Goal: Task Accomplishment & Management: Manage account settings

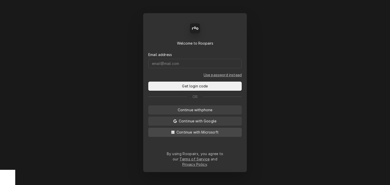
click at [197, 134] on span "Continue with Microsoft" at bounding box center [198, 132] width 44 height 5
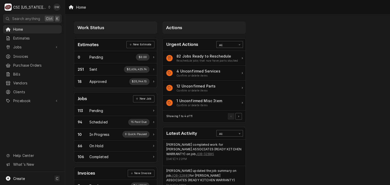
click at [45, 4] on div "C CSI [US_STATE] City" at bounding box center [27, 7] width 49 height 10
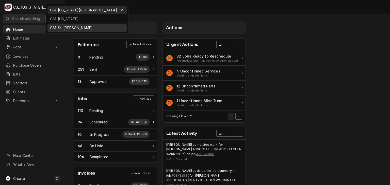
click at [62, 25] on div "CSI St. [PERSON_NAME]" at bounding box center [87, 28] width 77 height 6
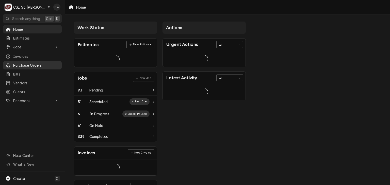
click at [36, 65] on span "Purchase Orders" at bounding box center [36, 65] width 46 height 5
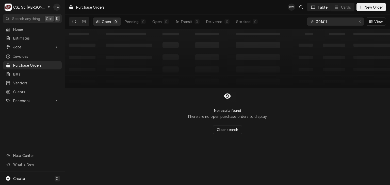
click at [48, 6] on div "Dynamic Content Wrapper" at bounding box center [49, 7] width 3 height 4
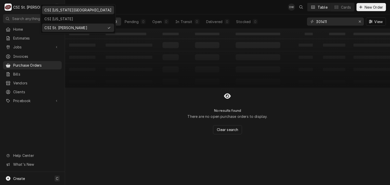
click at [52, 13] on div "CSI Kansas City" at bounding box center [78, 10] width 70 height 6
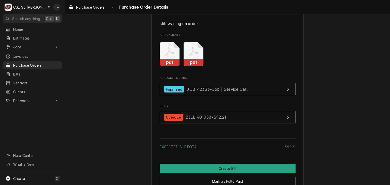
scroll to position [726, 0]
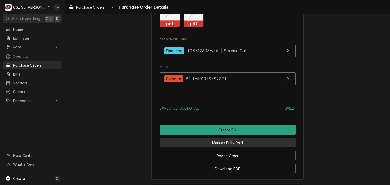
click at [224, 148] on button "Mark as Fully Paid" at bounding box center [228, 142] width 136 height 9
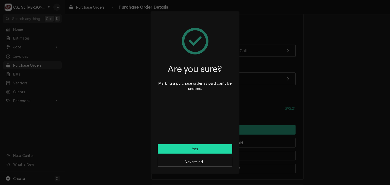
click at [201, 147] on button "Yes" at bounding box center [195, 149] width 75 height 9
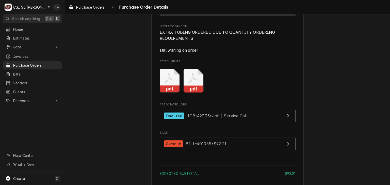
scroll to position [660, 0]
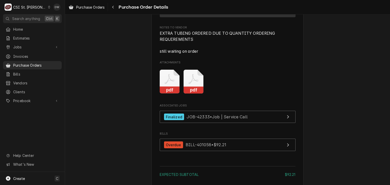
click at [189, 94] on rect "Attachments" at bounding box center [194, 90] width 20 height 7
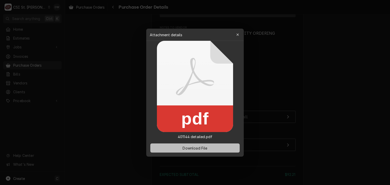
click at [192, 148] on span "Download File" at bounding box center [195, 148] width 27 height 5
click at [102, 24] on div at bounding box center [195, 92] width 390 height 185
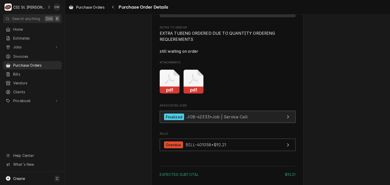
click at [200, 120] on span "JOB-42333 • Job | Service Call" at bounding box center [217, 117] width 61 height 5
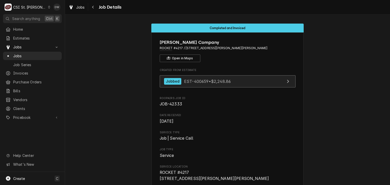
click at [213, 81] on span "EST-400659 • $2,248.86" at bounding box center [207, 81] width 47 height 5
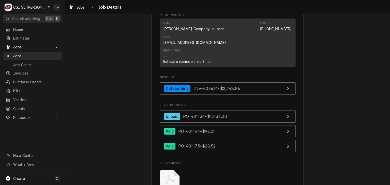
scroll to position [525, 0]
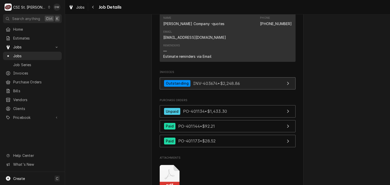
click at [219, 80] on div "Outstanding INV-403674 • $2,248.86" at bounding box center [202, 83] width 76 height 7
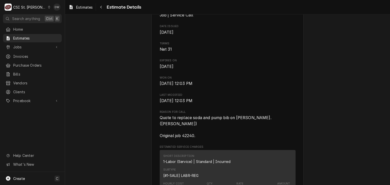
scroll to position [165, 0]
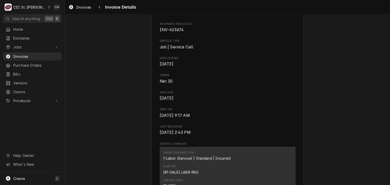
scroll to position [163, 0]
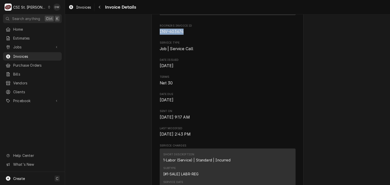
drag, startPoint x: 185, startPoint y: 42, endPoint x: 154, endPoint y: 41, distance: 30.5
copy span "INV-403674"
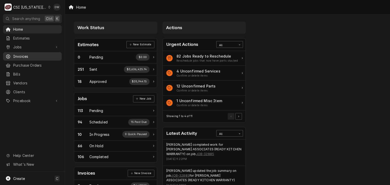
click at [21, 55] on span "Invoices" at bounding box center [36, 56] width 46 height 5
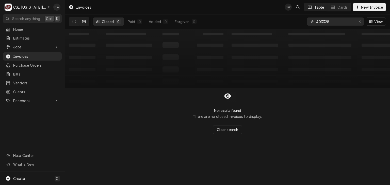
drag, startPoint x: 333, startPoint y: 22, endPoint x: 303, endPoint y: 22, distance: 30.0
click at [303, 22] on div "All Closed 0 Paid 0 Voided 0 Forgiven 0 403328 View" at bounding box center [227, 21] width 317 height 14
paste input "015"
click at [76, 23] on icon "Dynamic Content Wrapper" at bounding box center [74, 22] width 4 height 4
click at [84, 21] on icon "Dynamic Content Wrapper" at bounding box center [84, 21] width 4 height 3
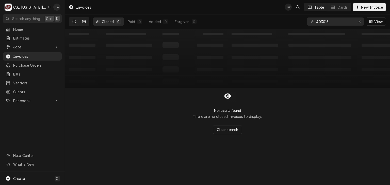
click at [77, 20] on button "Dynamic Content Wrapper" at bounding box center [74, 22] width 10 height 8
click at [74, 21] on icon "Dynamic Content Wrapper" at bounding box center [74, 22] width 4 height 4
click at [87, 22] on button "Dynamic Content Wrapper" at bounding box center [84, 22] width 10 height 8
click at [337, 23] on input "403015" at bounding box center [335, 22] width 38 height 8
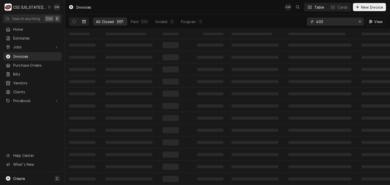
click at [337, 23] on input "403" at bounding box center [335, 22] width 38 height 8
click at [328, 21] on input "403" at bounding box center [335, 22] width 38 height 8
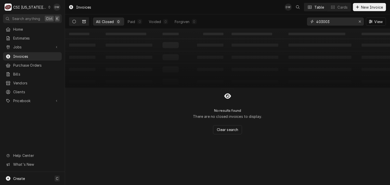
type input "403003"
click at [74, 22] on icon "Dynamic Content Wrapper" at bounding box center [74, 22] width 4 height 4
click at [48, 5] on div "Dynamic Content Wrapper" at bounding box center [49, 7] width 2 height 4
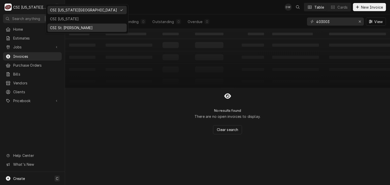
click at [60, 25] on div "CSI St. Louis" at bounding box center [87, 28] width 77 height 6
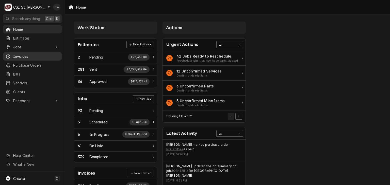
click at [41, 55] on span "Invoices" at bounding box center [36, 56] width 46 height 5
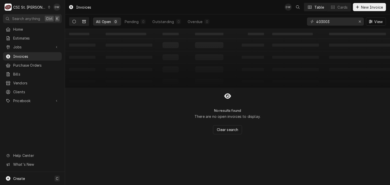
click at [83, 20] on icon "Dynamic Content Wrapper" at bounding box center [84, 21] width 4 height 3
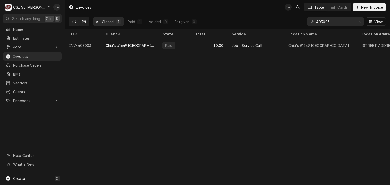
click at [73, 21] on icon "Dynamic Content Wrapper" at bounding box center [74, 22] width 4 height 4
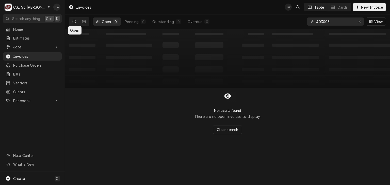
click at [333, 23] on input "403003" at bounding box center [335, 22] width 38 height 8
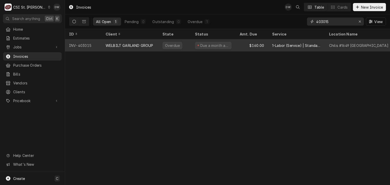
type input "403015"
click at [135, 46] on div "WELBILT GARLAND GROUP" at bounding box center [130, 45] width 48 height 5
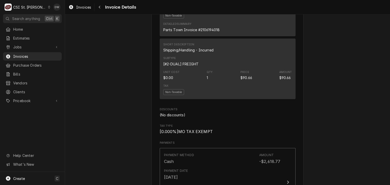
scroll to position [925, 0]
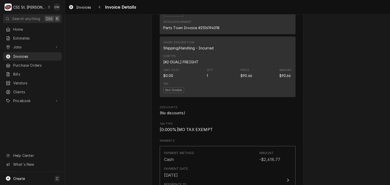
click at [48, 7] on icon "Dynamic Content Wrapper" at bounding box center [49, 7] width 2 height 3
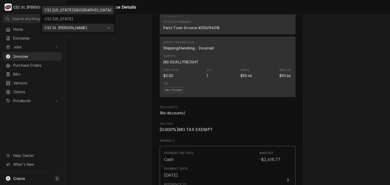
click at [51, 11] on div "CSI [US_STATE][GEOGRAPHIC_DATA]" at bounding box center [77, 9] width 67 height 5
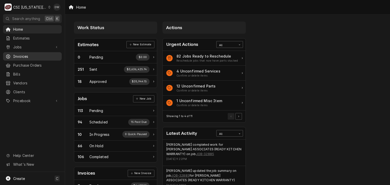
click at [25, 55] on span "Invoices" at bounding box center [36, 56] width 46 height 5
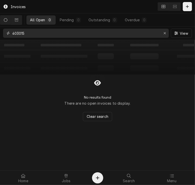
drag, startPoint x: 36, startPoint y: 35, endPoint x: 0, endPoint y: 34, distance: 36.1
click at [0, 34] on html "Invoices All Open 0 Pending 0 Outstanding 0 Overdue 0 403015 View ‌ ‌ ‌ ‌ ‌ ‌ ‌…" at bounding box center [97, 92] width 195 height 185
type input "302669"
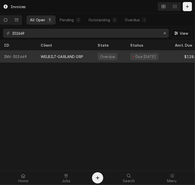
click at [54, 56] on div "WELBILT-GARLAND GRP" at bounding box center [62, 56] width 42 height 5
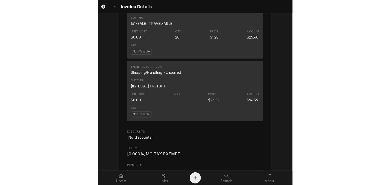
scroll to position [663, 0]
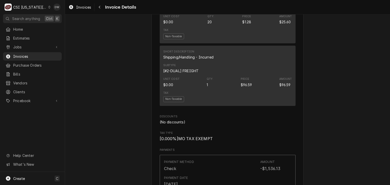
click at [48, 7] on div "Dynamic Content Wrapper" at bounding box center [49, 7] width 2 height 4
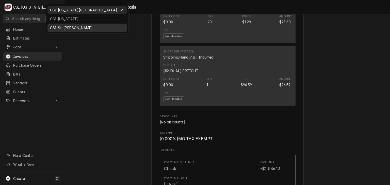
click at [53, 28] on div "CSI St. [PERSON_NAME]" at bounding box center [87, 27] width 74 height 5
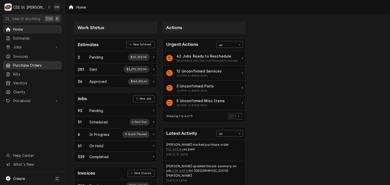
click at [30, 65] on span "Purchase Orders" at bounding box center [36, 65] width 46 height 5
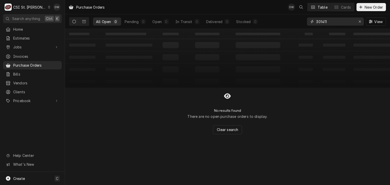
drag, startPoint x: 330, startPoint y: 22, endPoint x: 301, endPoint y: 22, distance: 29.7
click at [301, 22] on div "All Open 0 Pending 0 Open 0 In Transit 0 Delivered 0 Stocked 0 301411 View" at bounding box center [227, 21] width 317 height 14
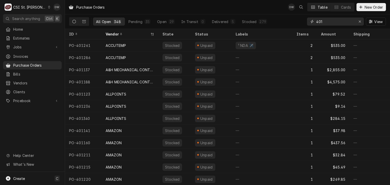
click at [326, 21] on input "401" at bounding box center [335, 22] width 38 height 8
type input "401238"
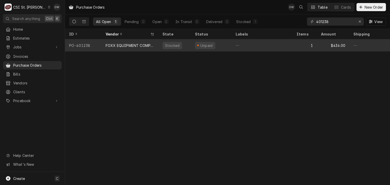
click at [112, 43] on div "FOXX EQUIPMENT COMPANY" at bounding box center [130, 45] width 49 height 5
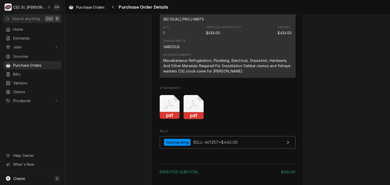
scroll to position [225, 0]
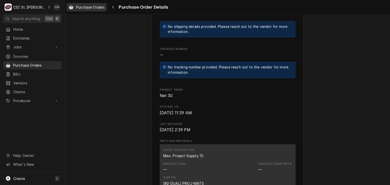
click at [84, 5] on span "Purchase Orders" at bounding box center [90, 7] width 28 height 5
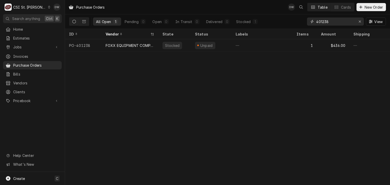
click at [333, 22] on input "401238" at bounding box center [335, 22] width 38 height 8
type input "401230"
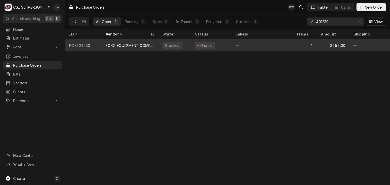
click at [128, 46] on div "FOXX EQUIPMENT COMPANY" at bounding box center [130, 45] width 49 height 5
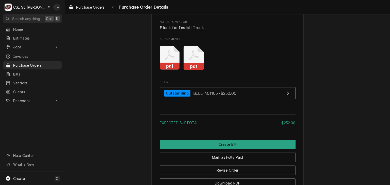
scroll to position [433, 0]
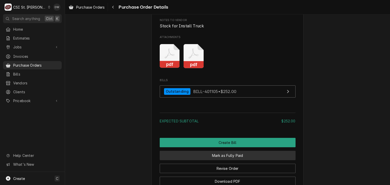
click at [286, 161] on button "Mark as Fully Paid" at bounding box center [228, 155] width 136 height 9
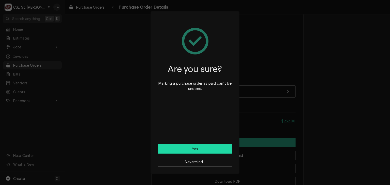
click at [203, 148] on button "Yes" at bounding box center [195, 149] width 75 height 9
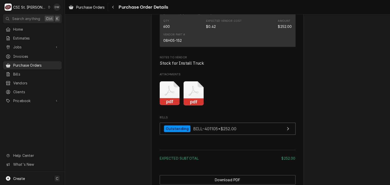
scroll to position [284, 0]
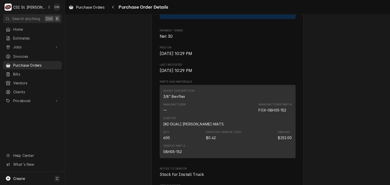
click at [37, 6] on div "C CSI St. Louis" at bounding box center [27, 7] width 49 height 10
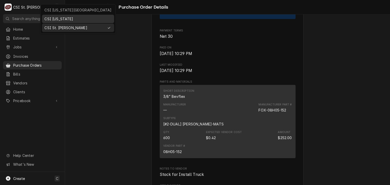
click at [46, 17] on div "CSI [US_STATE]" at bounding box center [77, 18] width 67 height 5
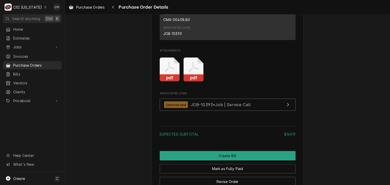
scroll to position [426, 0]
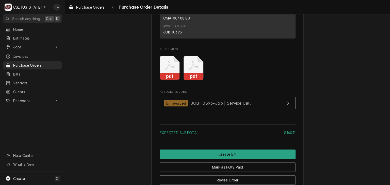
click at [180, 35] on div "JOB-10393" at bounding box center [172, 31] width 19 height 5
drag, startPoint x: 180, startPoint y: 47, endPoint x: 159, endPoint y: 49, distance: 21.6
copy div "JOB-10393"
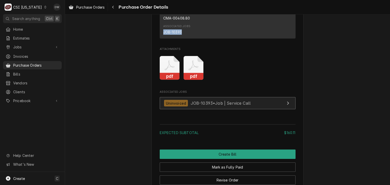
click at [203, 106] on span "JOB-10393 • Job | Service Call" at bounding box center [221, 103] width 60 height 5
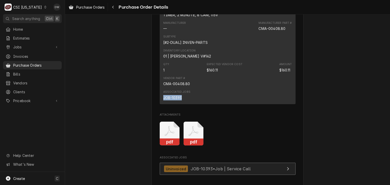
scroll to position [347, 0]
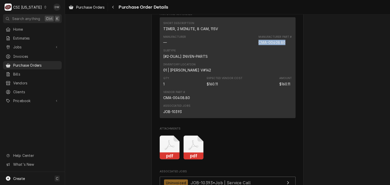
drag, startPoint x: 285, startPoint y: 58, endPoint x: 254, endPoint y: 59, distance: 31.0
click at [254, 47] on div "Manufacturer — Manufacturer Part # CMA-00408.80" at bounding box center [227, 40] width 129 height 14
copy div "CMA-00408.80"
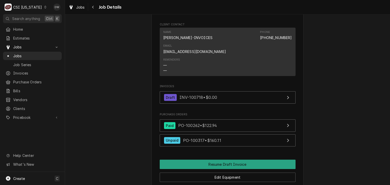
scroll to position [454, 0]
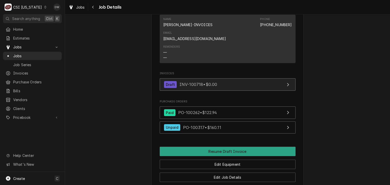
click at [184, 91] on link "Draft INV-100718 • $0.00" at bounding box center [228, 85] width 136 height 12
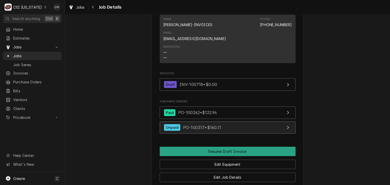
click at [222, 134] on link "Unpaid PO-100317 • $160.11" at bounding box center [228, 128] width 136 height 12
click at [218, 130] on span "PO-100317 • $160.11" at bounding box center [202, 127] width 38 height 5
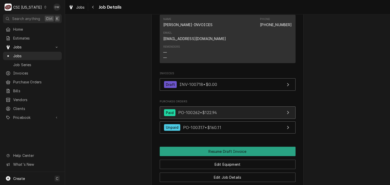
click at [216, 114] on link "Paid PO-100262 • $122.94" at bounding box center [228, 113] width 136 height 12
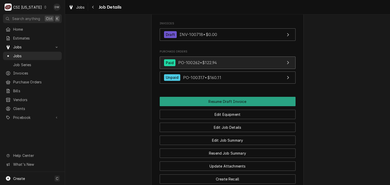
scroll to position [521, 0]
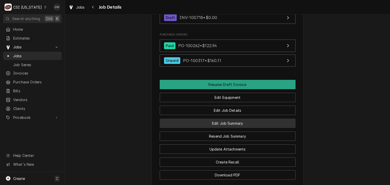
click at [245, 128] on button "Edit Job Summary" at bounding box center [228, 123] width 136 height 9
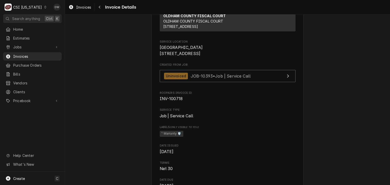
scroll to position [127, 0]
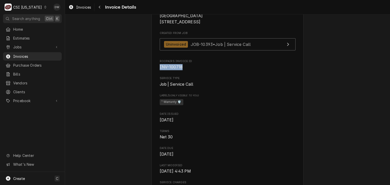
drag, startPoint x: 180, startPoint y: 85, endPoint x: 155, endPoint y: 87, distance: 25.0
copy span "INV-100718"
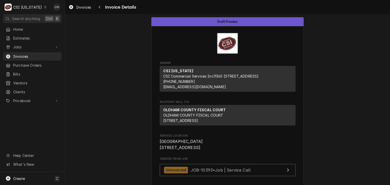
scroll to position [0, 0]
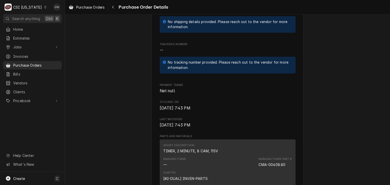
scroll to position [218, 0]
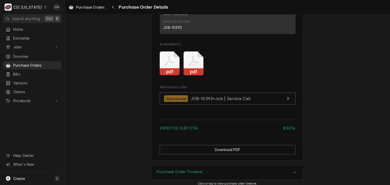
scroll to position [433, 0]
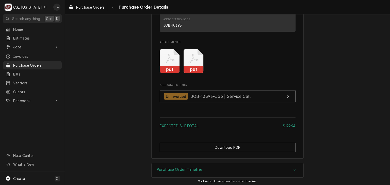
click at [193, 73] on rect "Attachments" at bounding box center [194, 69] width 20 height 7
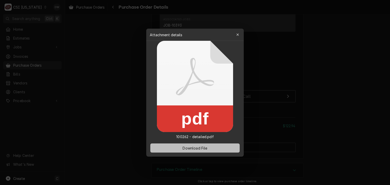
click at [192, 151] on button "Download File" at bounding box center [194, 148] width 89 height 9
click at [118, 72] on div at bounding box center [195, 92] width 390 height 185
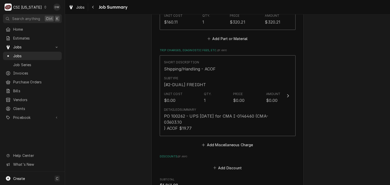
scroll to position [1082, 0]
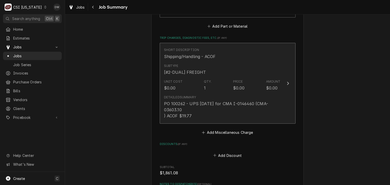
click at [288, 84] on div "Update Line Item" at bounding box center [288, 84] width 7 height 6
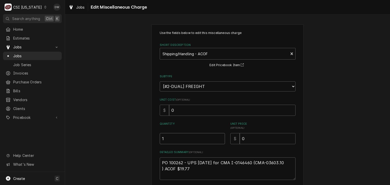
drag, startPoint x: 163, startPoint y: 139, endPoint x: 142, endPoint y: 135, distance: 21.9
click at [142, 135] on div "Use the fields below to edit this miscellaneous charge Short Description Shippi…" at bounding box center [227, 122] width 325 height 205
type textarea "x"
type input "2"
click at [160, 170] on textarea "PO 100262 - UPS 8.23.25 for CMA I-0146460 (CMA-03603.10 ) ACOF $19.77" at bounding box center [228, 169] width 136 height 23
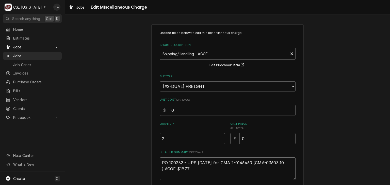
type textarea "x"
type textarea "PO 100262 - UPS 8.23.25 for CMA I-0146460 (CMA-03603.10) ACOF $19.77"
click at [160, 170] on textarea "PO 100262 - UPS 8.23.25 for CMA I-0146460 (CMA-03603.10) ACOF $19.77" at bounding box center [228, 169] width 136 height 23
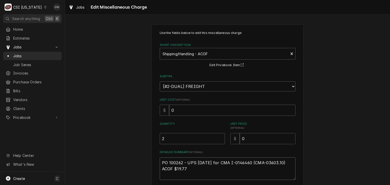
type textarea "x"
type textarea "PO 100262 - UPS 8.23.25 for CMA I-0146460 (CMA-03603.10)ACOF $19.77"
type textarea "x"
type textarea "PO 100262 - UPS 8.23.25 for CMA I-0146460 (CMA-03603.10) ACOF $19.77"
click at [189, 170] on textarea "PO 100262 - UPS 8.23.25 for CMA I-0146460 (CMA-03603.10) ACOF $19.77" at bounding box center [228, 169] width 136 height 23
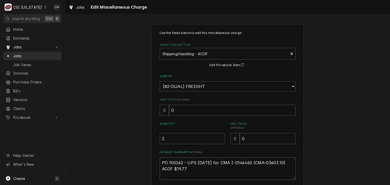
type textarea "x"
type textarea "PO 100262 - UPS 8.23.25 for CMA I-0146460 (CMA-03603.10) ACOF $19.77"
type textarea "x"
type textarea "PO 100262 - UPS 8.23.25 for CMA I-0146460 (CMA-03603.10) ACOF $19.77 -"
type textarea "x"
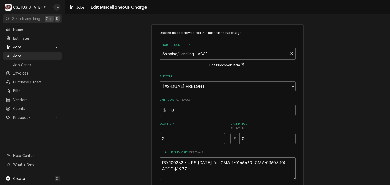
type textarea "PO 100262 - UPS 8.23.25 for CMA I-0146460 (CMA-03603.10) ACOF $19.77 -"
type textarea "x"
type textarea "PO 100262 - UPS 8.23.25 for CMA I-0146460 (CMA-03603.10) ACOF $19.77 - d"
type textarea "x"
type textarea "PO 100262 - UPS 8.23.25 for CMA I-0146460 (CMA-03603.10) ACOF $19.77 - dw"
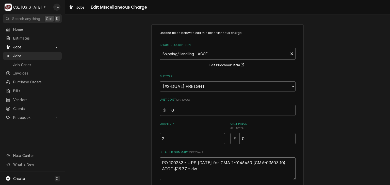
type textarea "x"
type textarea "PO 100262 - UPS 8.23.25 for CMA I-0146460 (CMA-03603.10) ACOF $19.77 - dw"
type textarea "x"
type textarea "PO 100262 - UPS 8.23.25 for CMA I-0146460 (CMA-03603.10) ACOF $19.77 - dw"
type textarea "x"
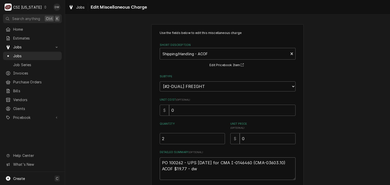
type textarea "PO 100262 - UPS 8.23.25 for CMA I-0146460 (CMA-03603.10) ACOF $19.77 - dw P"
type textarea "x"
type textarea "PO 100262 - UPS 8.23.25 for CMA I-0146460 (CMA-03603.10) ACOF $19.77 - dw PO"
type textarea "x"
type textarea "PO 100262 - UPS 8.23.25 for CMA I-0146460 (CMA-03603.10) ACOF $19.77 - dw PO"
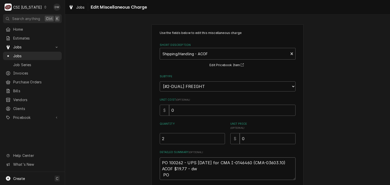
type textarea "x"
type textarea "PO 100262 - UPS 8.23.25 for CMA I-0146460 (CMA-03603.10) ACOF $19.77 - dw PO 1"
type textarea "x"
type textarea "PO 100262 - UPS 8.23.25 for CMA I-0146460 (CMA-03603.10) ACOF $19.77 - dw PO 10"
type textarea "x"
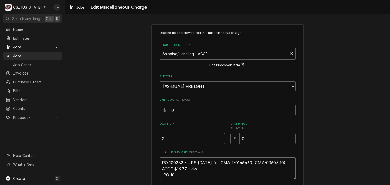
type textarea "PO 100262 - UPS 8.23.25 for CMA I-0146460 (CMA-03603.10) ACOF $19.77 - dw PO 100"
type textarea "x"
type textarea "PO 100262 - UPS 8.23.25 for CMA I-0146460 (CMA-03603.10) ACOF $19.77 - dw PO 10…"
type textarea "x"
type textarea "PO 100262 - UPS 8.23.25 for CMA I-0146460 (CMA-03603.10) ACOF $19.77 - dw PO 10…"
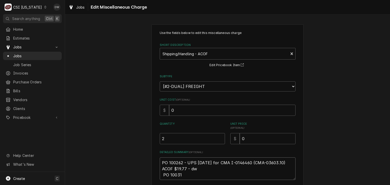
type textarea "x"
type textarea "PO 100262 - UPS 8.23.25 for CMA I-0146460 (CMA-03603.10) ACOF $19.77 - dw PO 10…"
type textarea "x"
type textarea "PO 100262 - UPS 8.23.25 for CMA I-0146460 (CMA-03603.10) ACOF $19.77 - dw PO 10…"
type textarea "x"
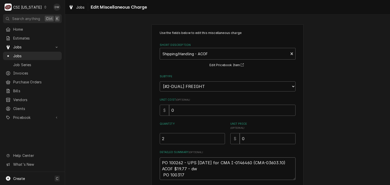
type textarea "PO 100262 - UPS 8.23.25 for CMA I-0146460 (CMA-03603.10) ACOF $19.77 - dw PO 10…"
type textarea "x"
type textarea "PO 100262 - UPS 8.23.25 for CMA I-0146460 (CMA-03603.10) ACOF $19.77 - dw PO 10…"
type textarea "x"
type textarea "PO 100262 - UPS 8.23.25 for CMA I-0146460 (CMA-03603.10) ACOF $19.77 - dw PO 10…"
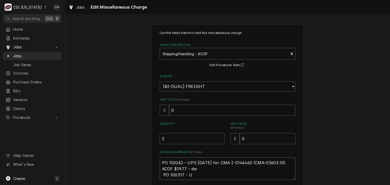
type textarea "x"
type textarea "PO 100262 - UPS 8.23.25 for CMA I-0146460 (CMA-03603.10) ACOF $19.77 - dw PO 10…"
type textarea "x"
type textarea "PO 100262 - UPS 8.23.25 for CMA I-0146460 (CMA-03603.10) ACOF $19.77 - dw PO 10…"
type textarea "x"
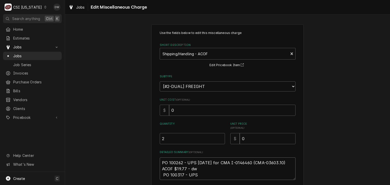
type textarea "PO 100262 - UPS 8.23.25 for CMA I-0146460 (CMA-03603.10) ACOF $19.77 - dw PO 10…"
click at [103, 157] on div "Use the fields below to edit this miscellaneous charge Short Description Shippi…" at bounding box center [227, 122] width 325 height 205
click at [200, 177] on textarea "PO 100262 - UPS 8.23.25 for CMA I-0146460 (CMA-03603.10) ACOF $19.77 - dw PO 10…" at bounding box center [228, 169] width 136 height 23
type textarea "x"
type textarea "PO 100262 - UPS 8.23.25 for CMA I-0146460 (CMA-03603.10) ACOF $19.77 - dw PO 10…"
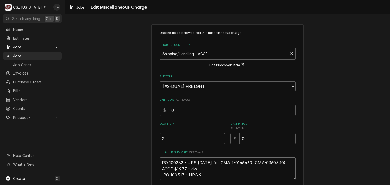
type textarea "x"
type textarea "PO 100262 - UPS 8.23.25 for CMA I-0146460 (CMA-03603.10) ACOF $19.77 - dw PO 10…"
type textarea "x"
type textarea "PO 100262 - UPS 8.23.25 for CMA I-0146460 (CMA-03603.10) ACOF $19.77 - dw PO 10…"
type textarea "x"
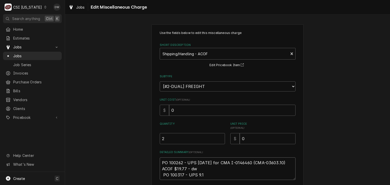
type textarea "PO 100262 - UPS 8.23.25 for CMA I-0146460 (CMA-03603.10) ACOF $19.77 - dw PO 10…"
type textarea "x"
type textarea "PO 100262 - UPS 8.23.25 for CMA I-0146460 (CMA-03603.10) ACOF $19.77 - dw PO 10…"
type textarea "x"
type textarea "PO 100262 - UPS 8.23.25 for CMA I-0146460 (CMA-03603.10) ACOF $19.77 - dw PO 10…"
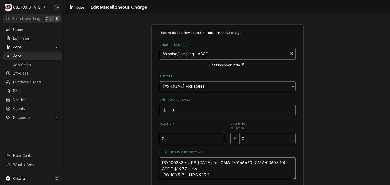
type textarea "x"
type textarea "PO 100262 - UPS 8.23.25 for CMA I-0146460 (CMA-03603.10) ACOF $19.77 - dw PO 10…"
type textarea "x"
type textarea "PO 100262 - UPS 8.23.25 for CMA I-0146460 (CMA-03603.10) ACOF $19.77 - dw PO 10…"
type textarea "x"
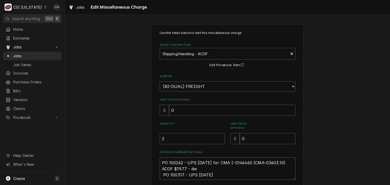
type textarea "PO 100262 - UPS 8.23.25 for CMA I-0146460 (CMA-03603.10) ACOF $19.77 - dw PO 10…"
type textarea "x"
type textarea "PO 100262 - UPS 8.23.25 for CMA I-0146460 (CMA-03603.10) ACOF $19.77 - dw PO 10…"
type textarea "x"
type textarea "PO 100262 - UPS 8.23.25 for CMA I-0146460 (CMA-03603.10) ACOF $19.77 - dw PO 10…"
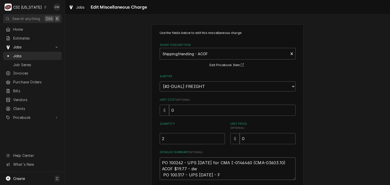
type textarea "x"
type textarea "PO 100262 - UPS 8.23.25 for CMA I-0146460 (CMA-03603.10) ACOF $19.77 - dw PO 10…"
type textarea "x"
type textarea "PO 100262 - UPS 8.23.25 for CMA I-0146460 (CMA-03603.10) ACOF $19.77 - dw PO 10…"
type textarea "x"
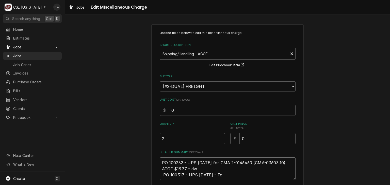
type textarea "PO 100262 - UPS 8.23.25 for CMA I-0146460 (CMA-03603.10) ACOF $19.77 - dw PO 10…"
type textarea "x"
type textarea "PO 100262 - UPS 8.23.25 for CMA I-0146460 (CMA-03603.10) ACOF $19.77 - dw PO 10…"
type textarea "x"
type textarea "PO 100262 - UPS 8.23.25 for CMA I-0146460 (CMA-03603.10) ACOF $19.77 - dw PO 10…"
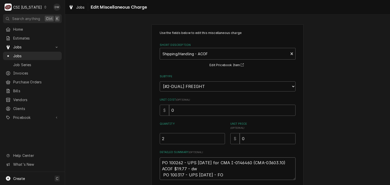
type textarea "x"
type textarea "PO 100262 - UPS 8.23.25 for CMA I-0146460 (CMA-03603.10) ACOF $19.77 - dw PO 10…"
type textarea "x"
type textarea "PO 100262 - UPS 8.23.25 for CMA I-0146460 (CMA-03603.10) ACOF $19.77 - dw PO 10…"
type textarea "x"
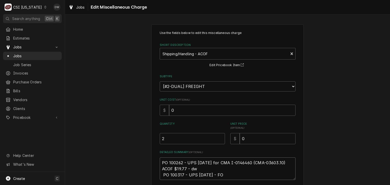
type textarea "PO 100262 - UPS 8.23.25 for CMA I-0146460 (CMA-03603.10) ACOF $19.77 - dw PO 10…"
type textarea "x"
type textarea "PO 100262 - UPS 8.23.25 for CMA I-0146460 (CMA-03603.10) ACOF $19.77 - dw PO 10…"
type textarea "x"
type textarea "PO 100262 - UPS 8.23.25 for CMA I-0146460 (CMA-03603.10) ACOF $19.77 - dw PO 10…"
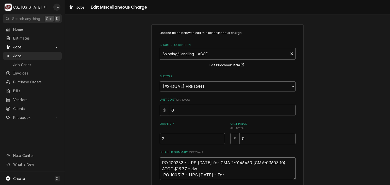
type textarea "x"
type textarea "PO 100262 - UPS 8.23.25 for CMA I-0146460 (CMA-03603.10) ACOF $19.77 - dw PO 10…"
type textarea "x"
type textarea "PO 100262 - UPS 8.23.25 for CMA I-0146460 (CMA-03603.10) ACOF $19.77 - dw PO 10…"
type textarea "x"
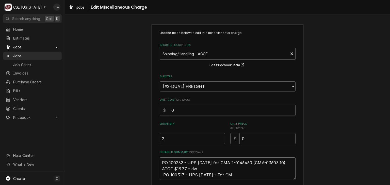
type textarea "PO 100262 - UPS 8.23.25 for CMA I-0146460 (CMA-03603.10) ACOF $19.77 - dw PO 10…"
type textarea "x"
type textarea "PO 100262 - UPS 8.23.25 for CMA I-0146460 (CMA-03603.10) ACOF $19.77 - dw PO 10…"
paste textarea "I-0148117"
type textarea "x"
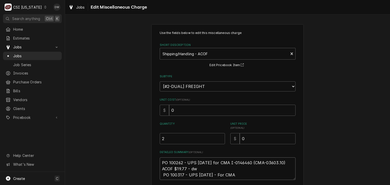
type textarea "PO 100262 - UPS 8.23.25 for CMA I-0146460 (CMA-03603.10) ACOF $19.77 - dw PO 10…"
type textarea "x"
type textarea "PO 100262 - UPS 8.23.25 for CMA I-0146460 (CMA-03603.10) ACOF $19.77 - dw PO 10…"
type textarea "x"
type textarea "PO 100262 - UPS 8.23.25 for CMA I-0146460 (CMA-03603.10) ACOF $19.77 - dw PO 10…"
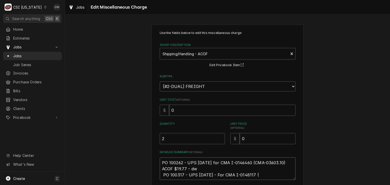
click at [258, 174] on textarea "PO 100262 - UPS 8.23.25 for CMA I-0146460 (CMA-03603.10) ACOF $19.77 - dw PO 10…" at bounding box center [228, 169] width 136 height 23
paste textarea "CMA-00408.80"
type textarea "x"
type textarea "PO 100262 - UPS 8.23.25 for CMA I-0146460 (CMA-03603.10) ACOF $19.77 - dw PO 10…"
type textarea "x"
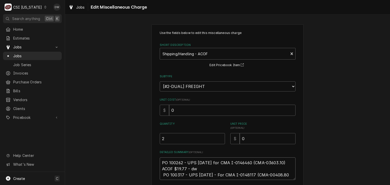
type textarea "PO 100262 - UPS 8.23.25 for CMA I-0146460 (CMA-03603.10) ACOF $19.77 - dw PO 10…"
type textarea "x"
type textarea "PO 100262 - UPS 8.23.25 for CMA I-0146460 (CMA-03603.10) ACOF $19.77 - dw PO 10…"
type textarea "x"
type textarea "PO 100262 - UPS 8.23.25 for CMA I-0146460 (CMA-03603.10) ACOF $19.77 - dw PO 10…"
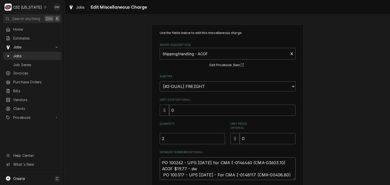
type textarea "x"
type textarea "PO 100262 - UPS 8.23.25 for CMA I-0146460 (CMA-03603.10) ACOF $19.77 - dw PO 10…"
type textarea "x"
type textarea "PO 100262 - UPS 8.23.25 for CMA I-0146460 (CMA-03603.10) ACOF $19.77 - dw PO 10…"
type textarea "x"
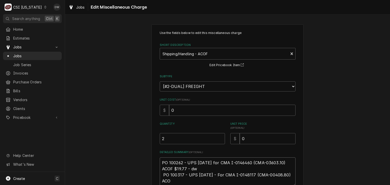
type textarea "PO 100262 - UPS 8.23.25 for CMA I-0146460 (CMA-03603.10) ACOF $19.77 - dw PO 10…"
type textarea "x"
type textarea "PO 100262 - UPS 8.23.25 for CMA I-0146460 (CMA-03603.10) ACOF $19.77 - dw PO 10…"
type textarea "x"
type textarea "PO 100262 - UPS 8.23.25 for CMA I-0146460 (CMA-03603.10) ACOF $19.77 - dw PO 10…"
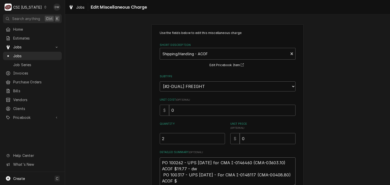
type textarea "x"
type textarea "PO 100262 - UPS 8.23.25 for CMA I-0146460 (CMA-03603.10) ACOF $19.77 - dw PO 10…"
type textarea "x"
type textarea "PO 100262 - UPS 8.23.25 for CMA I-0146460 (CMA-03603.10) ACOF $19.77 - dw PO 10…"
type textarea "x"
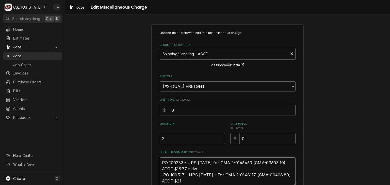
type textarea "PO 100262 - UPS 8.23.25 for CMA I-0146460 (CMA-03603.10) ACOF $19.77 - dw PO 10…"
type textarea "x"
type textarea "PO 100262 - UPS 8.23.25 for CMA I-0146460 (CMA-03603.10) ACOF $19.77 - dw PO 10…"
type textarea "x"
type textarea "PO 100262 - UPS 8.23.25 for CMA I-0146460 (CMA-03603.10) ACOF $19.77 - dw PO 10…"
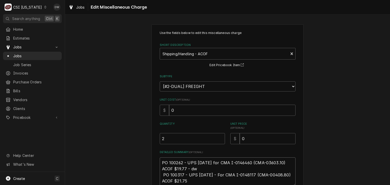
type textarea "x"
type textarea "PO 100262 - UPS 8.23.25 for CMA I-0146460 (CMA-03603.10) ACOF $19.77 - dw PO 10…"
type textarea "x"
type textarea "PO 100262 - UPS 8.23.25 for CMA I-0146460 (CMA-03603.10) ACOF $19.77 - dw PO 10…"
type textarea "x"
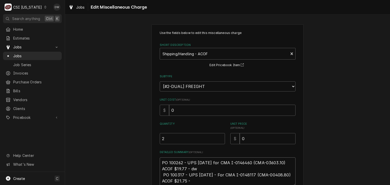
type textarea "PO 100262 - UPS 8.23.25 for CMA I-0146460 (CMA-03603.10) ACOF $19.77 - dw PO 10…"
type textarea "x"
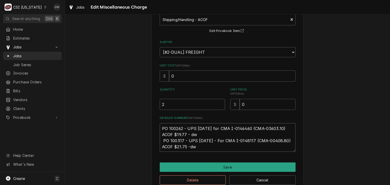
scroll to position [44, 0]
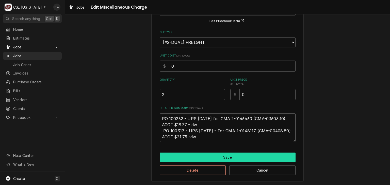
type textarea "PO 100262 - UPS 8.23.25 for CMA I-0146460 (CMA-03603.10) ACOF $19.77 - dw PO 10…"
click at [186, 154] on button "Save" at bounding box center [228, 157] width 136 height 9
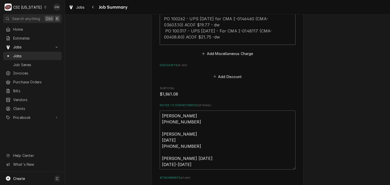
scroll to position [1253, 0]
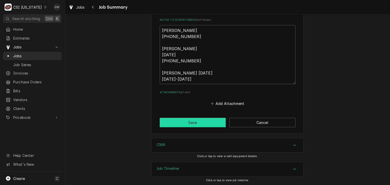
click at [193, 123] on button "Save" at bounding box center [193, 122] width 66 height 9
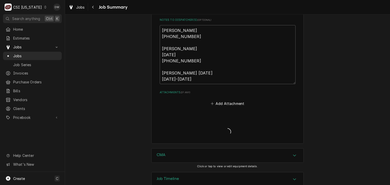
type textarea "x"
